Goal: Register for event/course

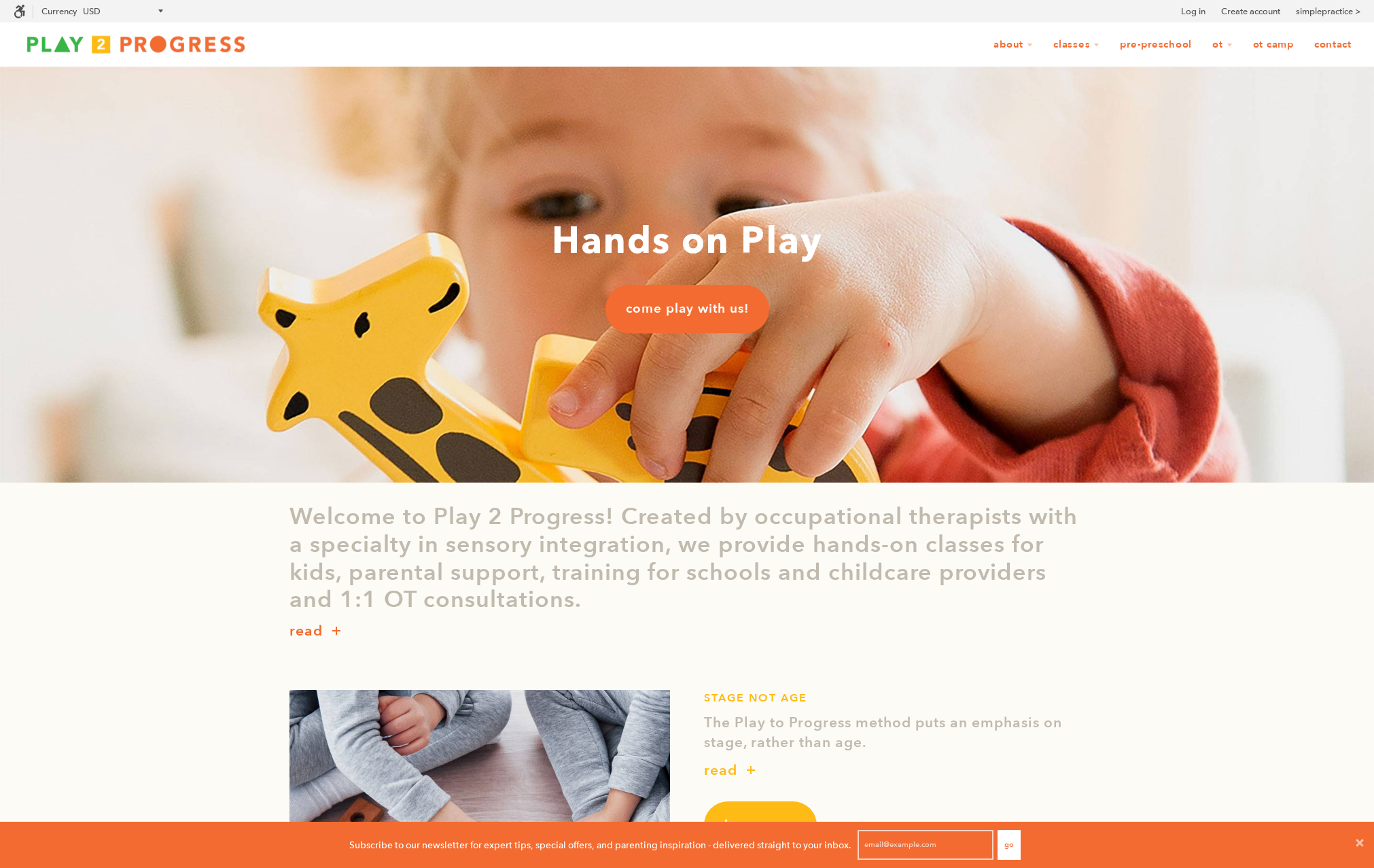
scroll to position [1, 1]
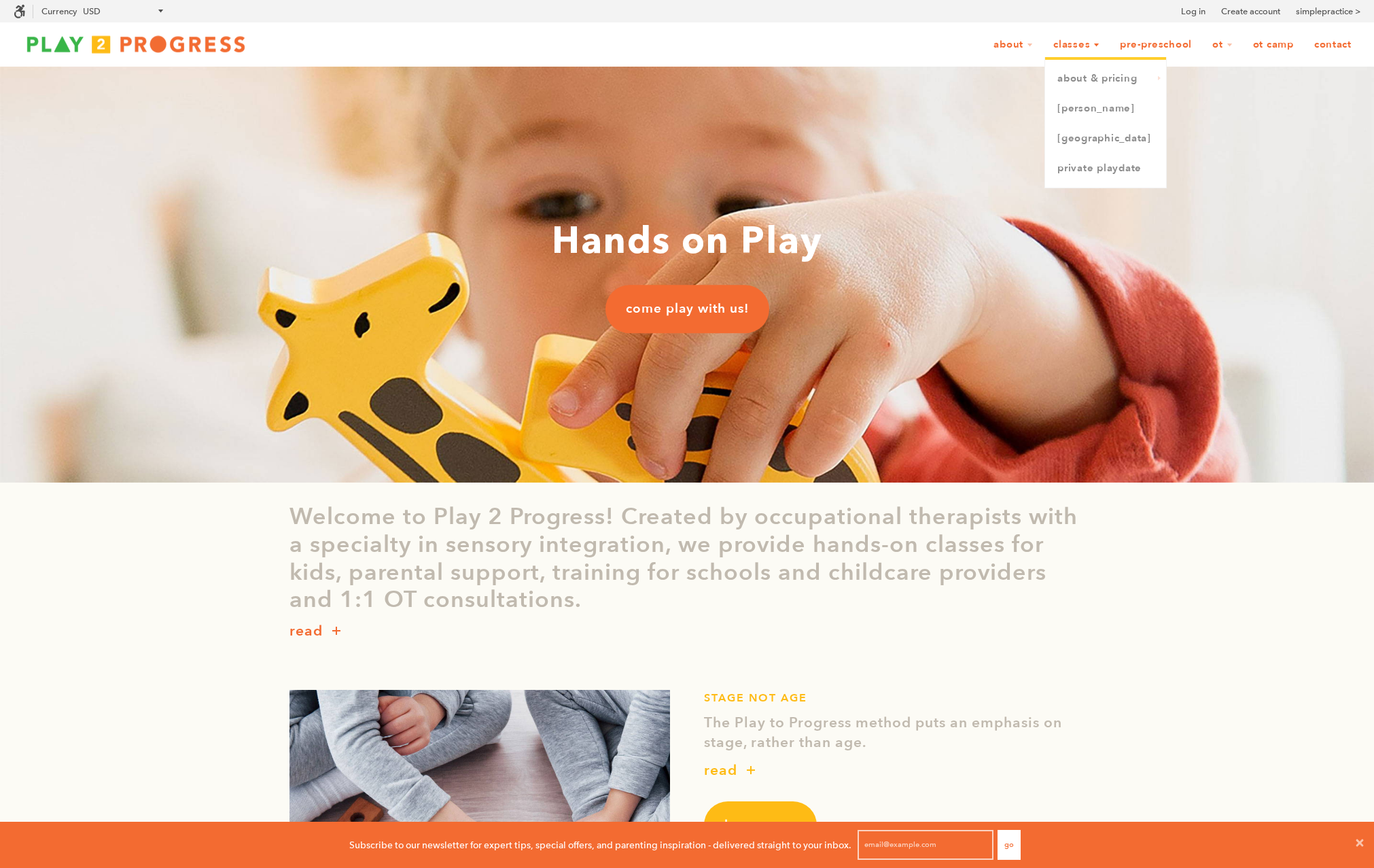
click at [1083, 49] on link "Classes" at bounding box center [1077, 44] width 64 height 26
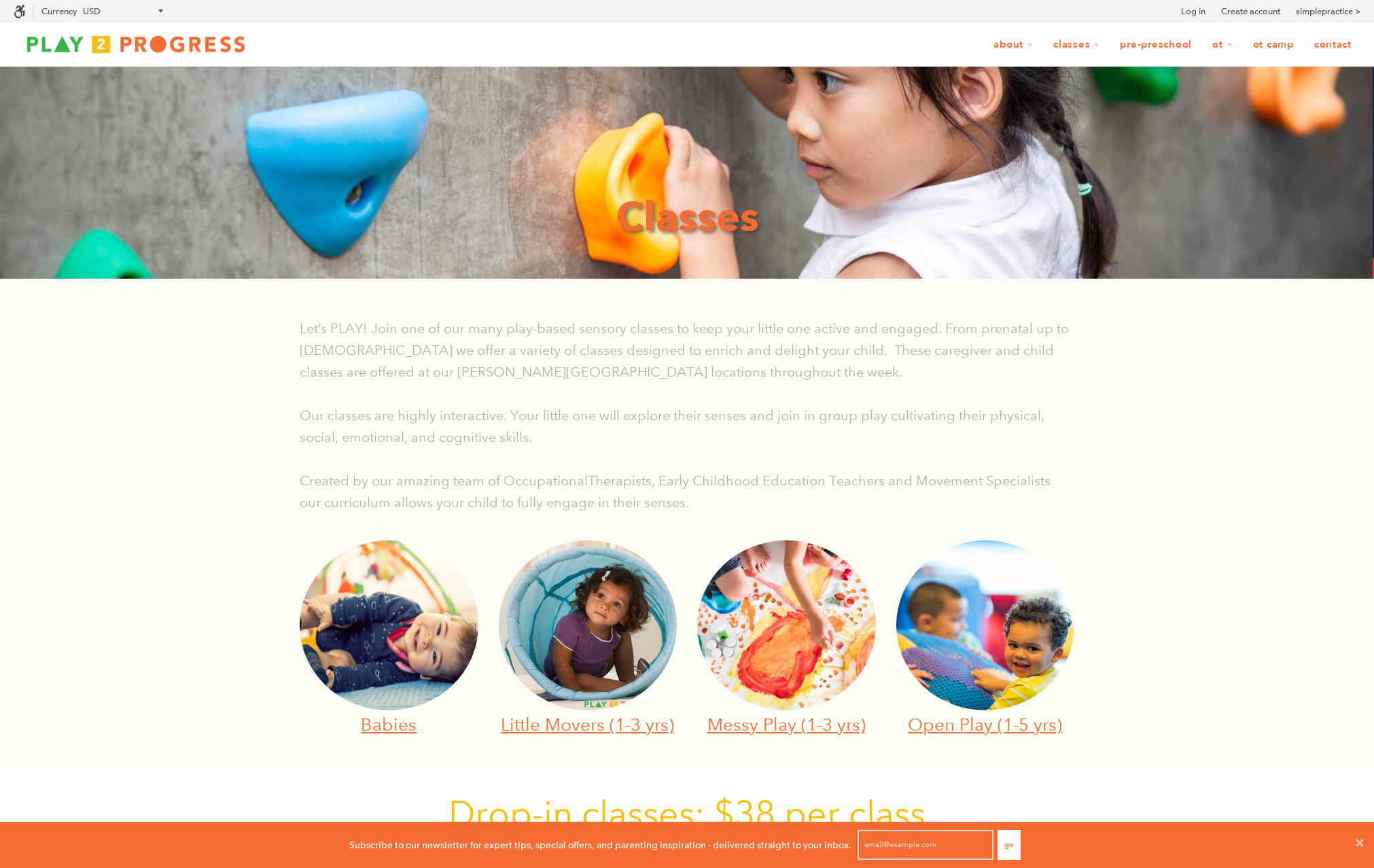
scroll to position [1, 1]
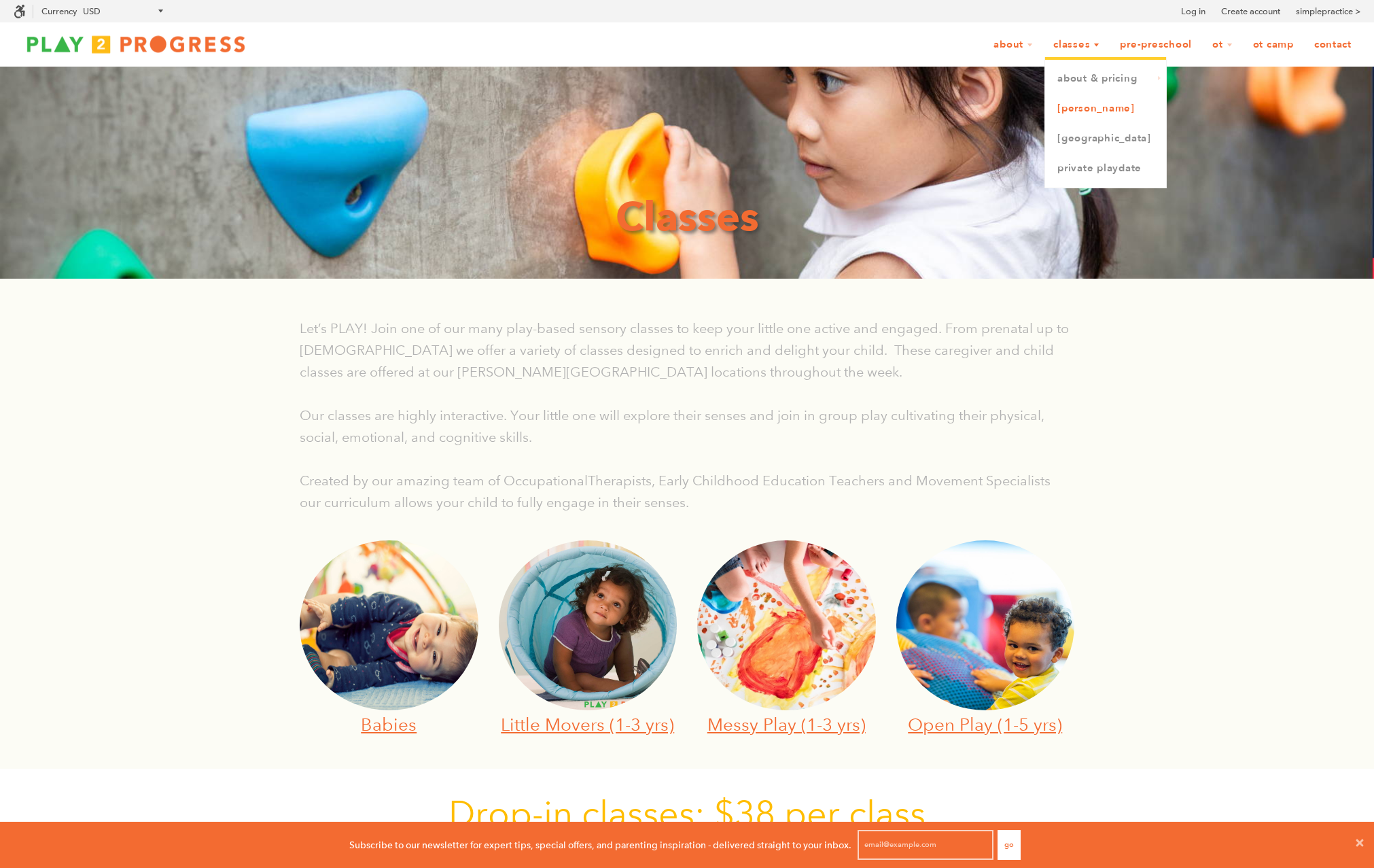
click at [1086, 109] on link "[PERSON_NAME]" at bounding box center [1105, 109] width 121 height 30
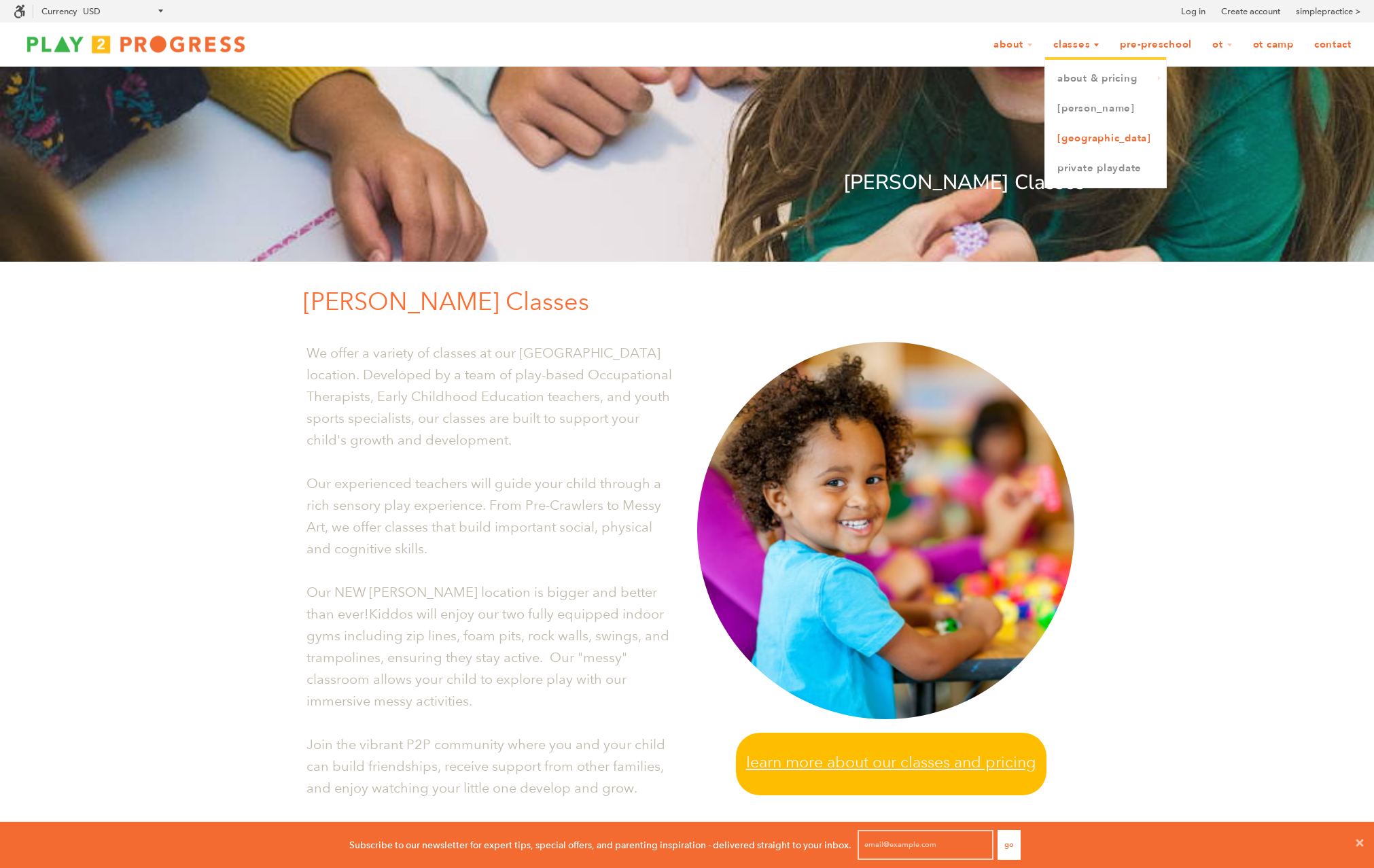
click at [1071, 135] on link "[GEOGRAPHIC_DATA]" at bounding box center [1105, 138] width 121 height 30
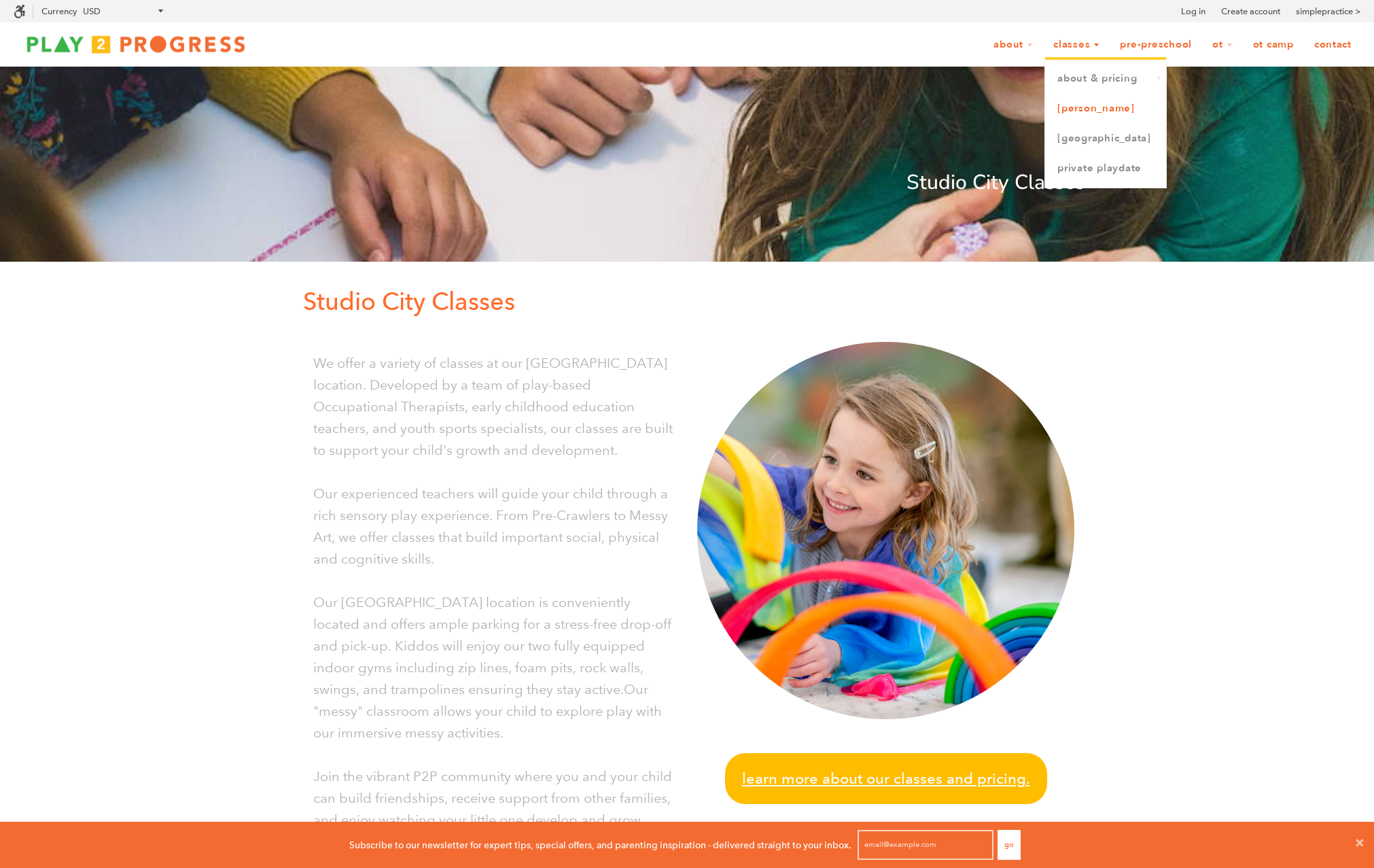
click at [1072, 110] on link "[PERSON_NAME]" at bounding box center [1105, 109] width 121 height 30
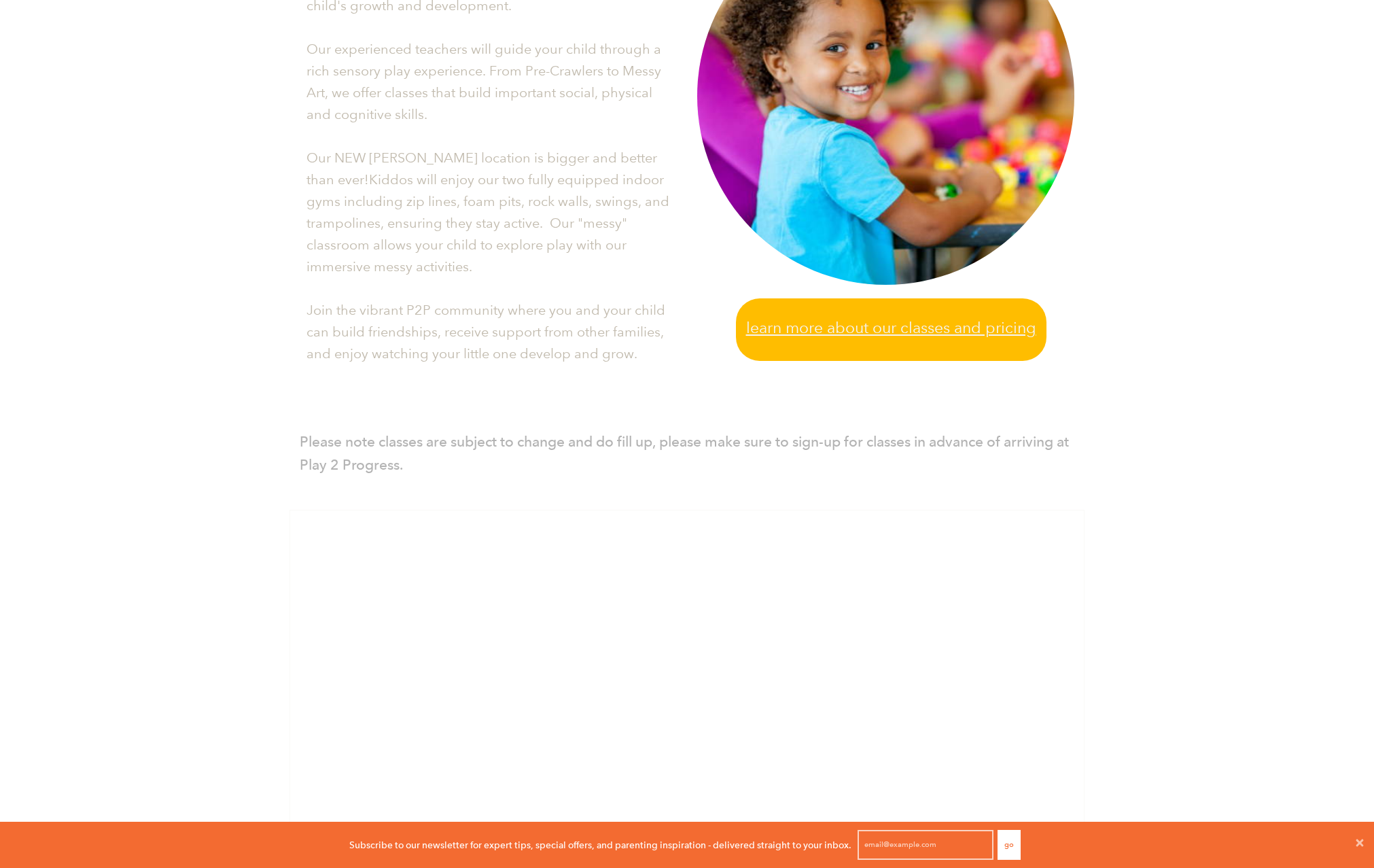
scroll to position [786, 0]
